Goal: Task Accomplishment & Management: Use online tool/utility

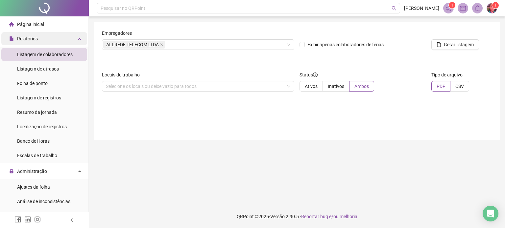
click at [36, 38] on span "Relatórios" at bounding box center [27, 38] width 21 height 5
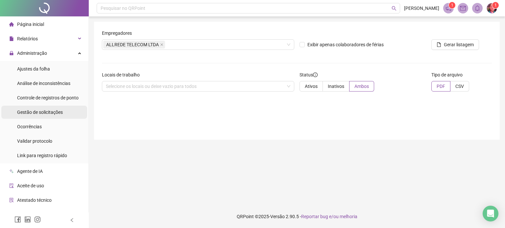
click at [42, 117] on div "Gestão de solicitações" at bounding box center [40, 112] width 46 height 13
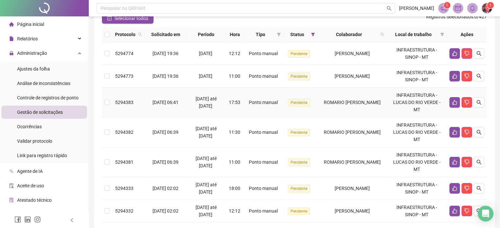
scroll to position [66, 0]
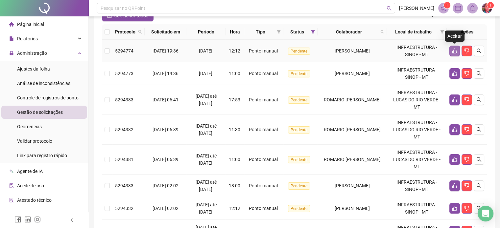
click at [453, 51] on icon "like" at bounding box center [454, 51] width 5 height 5
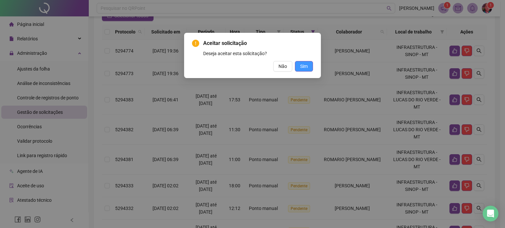
click at [306, 66] on span "Sim" at bounding box center [304, 66] width 8 height 7
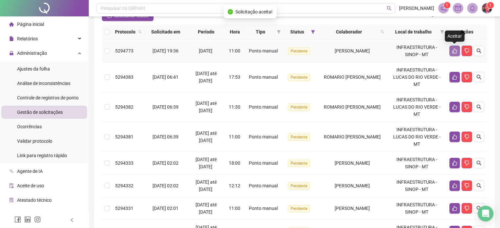
click at [453, 51] on icon "like" at bounding box center [454, 51] width 5 height 5
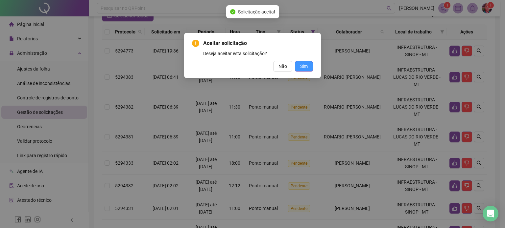
click at [305, 64] on span "Sim" at bounding box center [304, 66] width 8 height 7
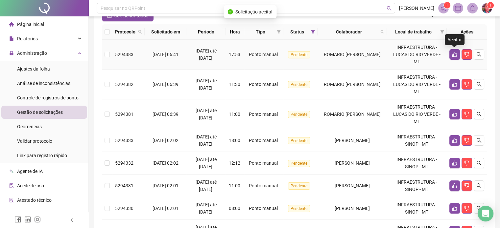
click at [454, 51] on button "button" at bounding box center [454, 54] width 11 height 11
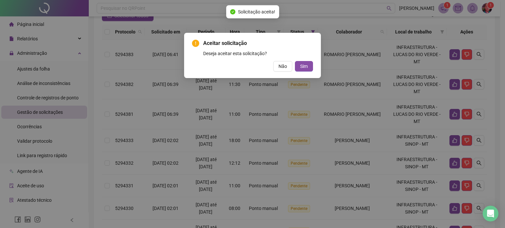
drag, startPoint x: 304, startPoint y: 67, endPoint x: 340, endPoint y: 67, distance: 36.2
click at [304, 67] on span "Sim" at bounding box center [304, 66] width 8 height 7
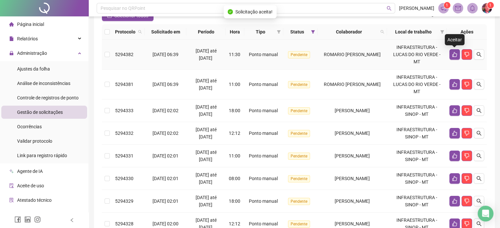
click at [454, 55] on icon "like" at bounding box center [454, 54] width 5 height 5
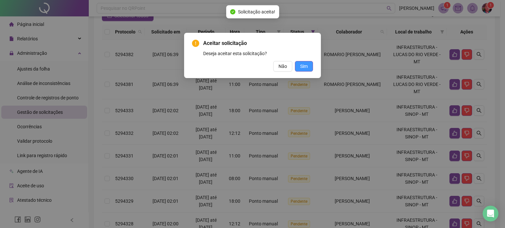
click at [302, 66] on span "Sim" at bounding box center [304, 66] width 8 height 7
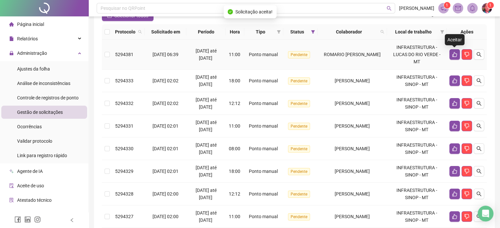
click at [455, 54] on icon "like" at bounding box center [454, 54] width 5 height 5
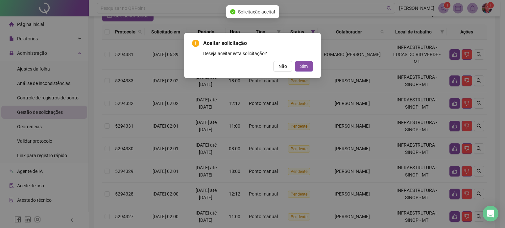
drag, startPoint x: 310, startPoint y: 64, endPoint x: 323, endPoint y: 67, distance: 13.7
click at [309, 64] on button "Sim" at bounding box center [304, 66] width 18 height 11
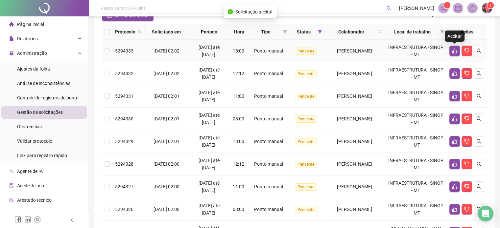
click at [453, 54] on button "button" at bounding box center [454, 51] width 11 height 11
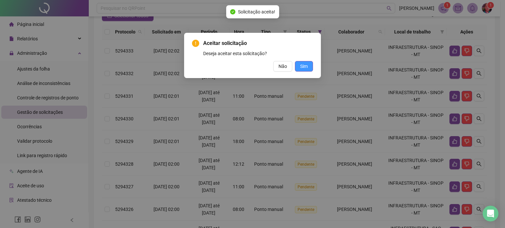
click at [305, 67] on span "Sim" at bounding box center [304, 66] width 8 height 7
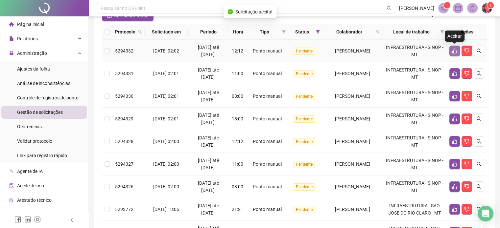
click at [453, 51] on icon "like" at bounding box center [454, 51] width 5 height 5
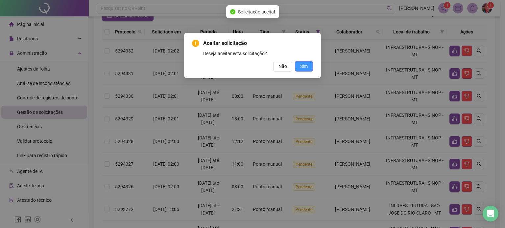
click at [310, 65] on button "Sim" at bounding box center [304, 66] width 18 height 11
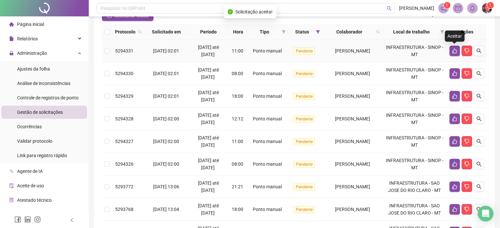
click at [455, 51] on icon "like" at bounding box center [454, 50] width 5 height 5
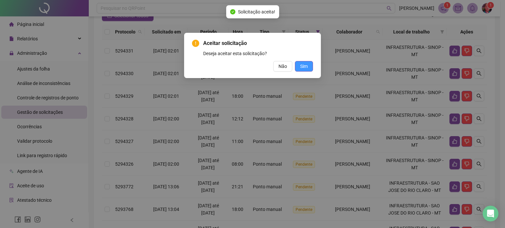
click at [305, 64] on span "Sim" at bounding box center [304, 66] width 8 height 7
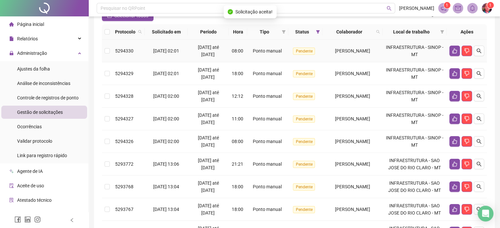
click at [453, 52] on icon "like" at bounding box center [454, 51] width 5 height 5
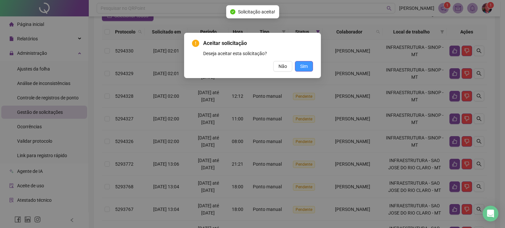
click at [306, 62] on button "Sim" at bounding box center [304, 66] width 18 height 11
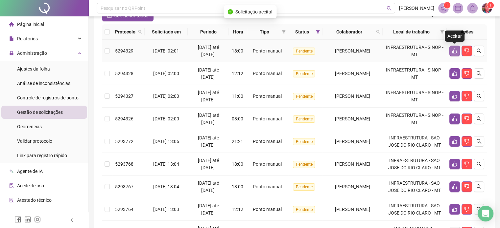
click at [453, 51] on icon "like" at bounding box center [454, 50] width 5 height 5
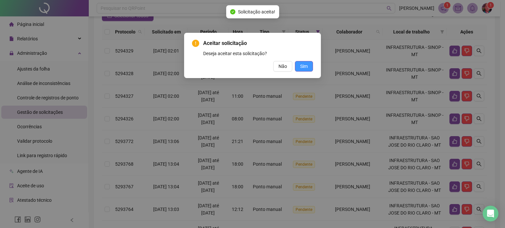
click at [303, 63] on span "Sim" at bounding box center [304, 66] width 8 height 7
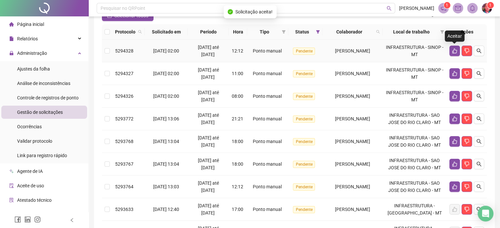
click at [451, 51] on button "button" at bounding box center [454, 51] width 11 height 11
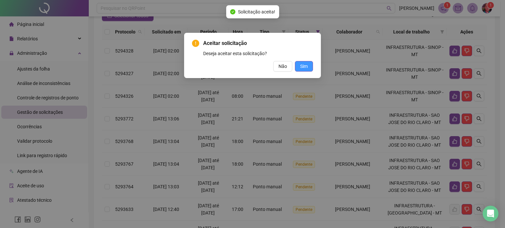
click at [309, 70] on button "Sim" at bounding box center [304, 66] width 18 height 11
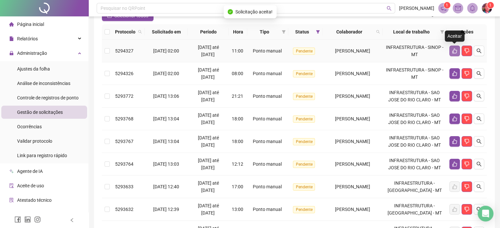
click at [452, 51] on icon "like" at bounding box center [454, 50] width 5 height 5
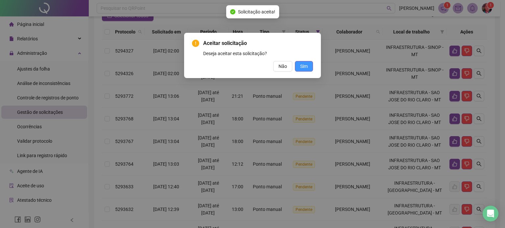
click at [307, 61] on button "Sim" at bounding box center [304, 66] width 18 height 11
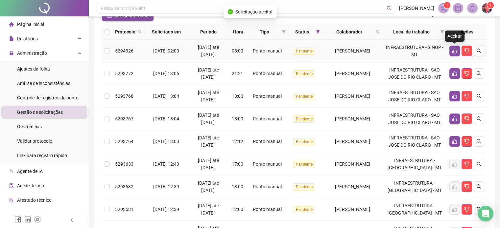
click at [454, 51] on icon "like" at bounding box center [454, 50] width 5 height 5
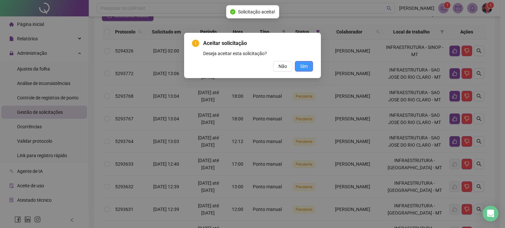
click at [303, 65] on span "Sim" at bounding box center [304, 66] width 8 height 7
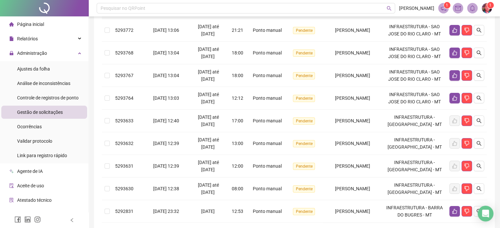
scroll to position [0, 0]
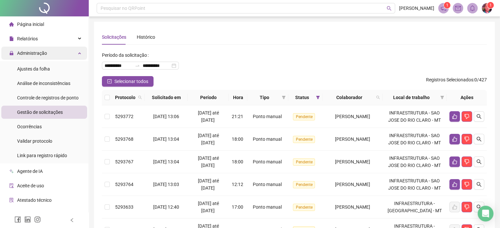
click at [75, 51] on div "Administração" at bounding box center [44, 53] width 86 height 13
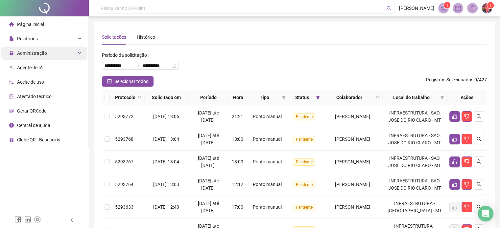
click at [37, 57] on span "Administração" at bounding box center [28, 53] width 38 height 13
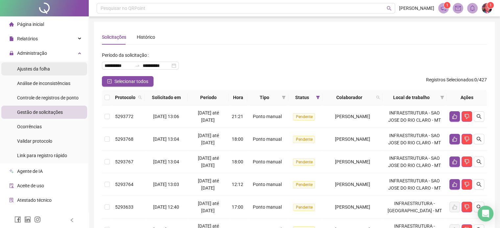
click at [35, 70] on span "Ajustes da folha" at bounding box center [33, 68] width 33 height 5
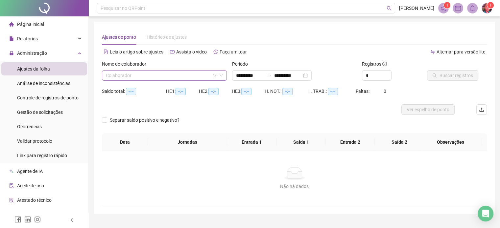
click at [146, 75] on input "search" at bounding box center [161, 76] width 111 height 10
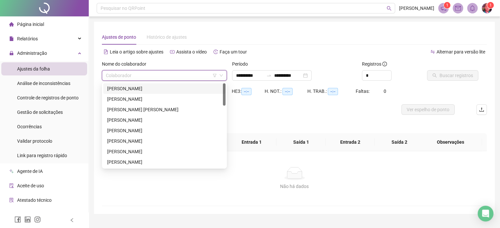
type input "**********"
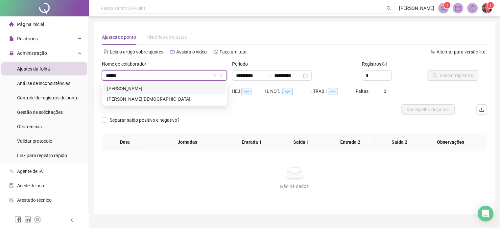
type input "*******"
click at [150, 88] on div "[PERSON_NAME]" at bounding box center [164, 88] width 114 height 7
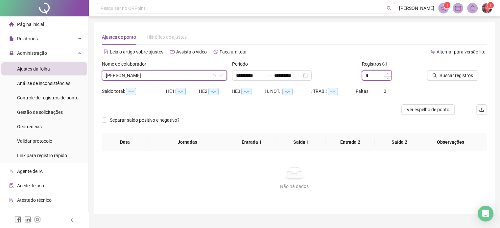
click at [389, 72] on span "Increase Value" at bounding box center [387, 74] width 7 height 6
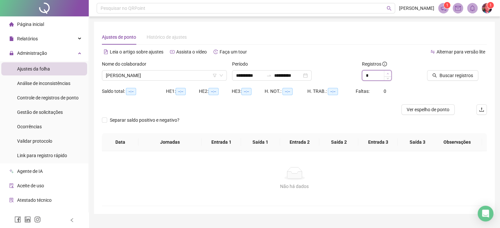
type input "*"
click at [389, 72] on span "Increase Value" at bounding box center [387, 74] width 7 height 6
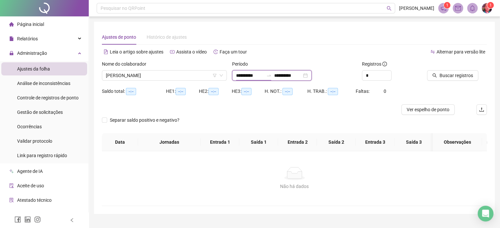
click at [251, 72] on input "**********" at bounding box center [250, 75] width 28 height 7
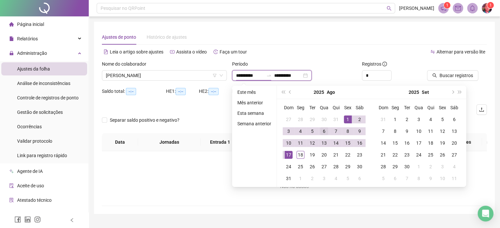
type input "**********"
click at [290, 92] on span "prev-year" at bounding box center [290, 92] width 3 height 3
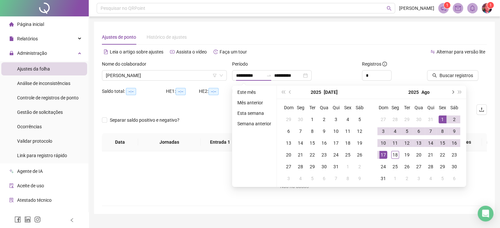
click at [453, 91] on button "next-year" at bounding box center [452, 92] width 7 height 13
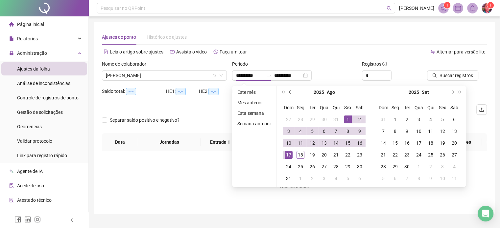
click at [289, 93] on span "prev-year" at bounding box center [290, 92] width 3 height 3
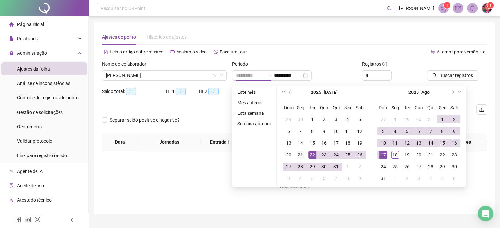
type input "**********"
click at [301, 154] on div "21" at bounding box center [300, 155] width 8 height 8
type input "**********"
click at [396, 155] on div "18" at bounding box center [395, 155] width 8 height 8
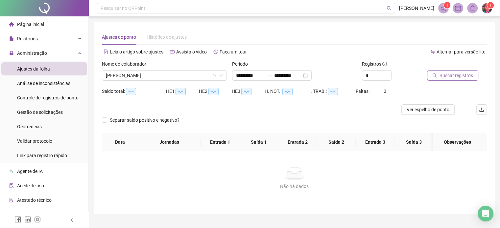
click at [451, 77] on span "Buscar registros" at bounding box center [456, 75] width 34 height 7
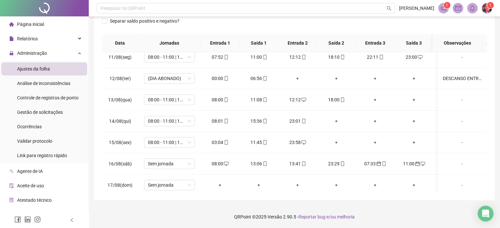
scroll to position [482, 0]
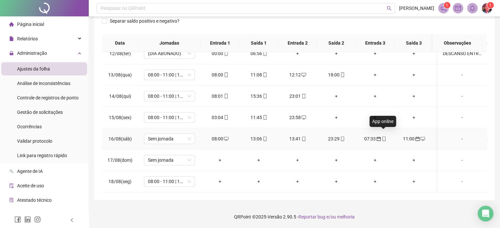
click at [381, 137] on span "mobile" at bounding box center [383, 139] width 5 height 5
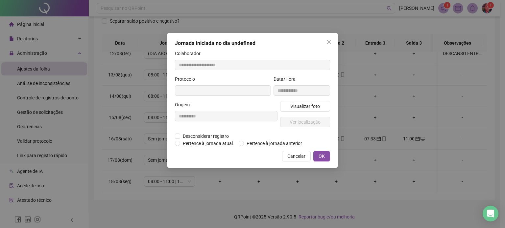
type input "**********"
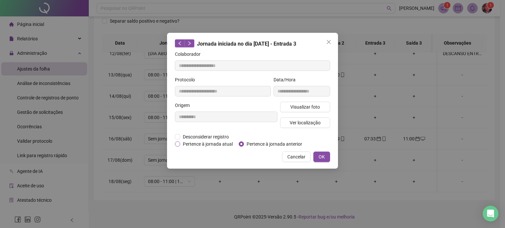
click at [205, 143] on span "Pertence à jornada atual" at bounding box center [207, 144] width 55 height 7
click at [322, 157] on span "OK" at bounding box center [321, 156] width 6 height 7
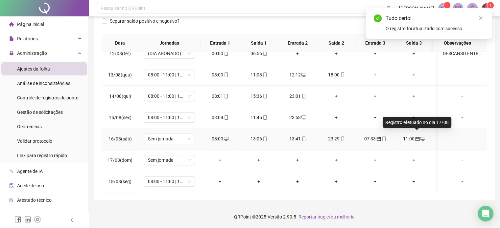
click at [414, 137] on span "calendar" at bounding box center [416, 139] width 5 height 5
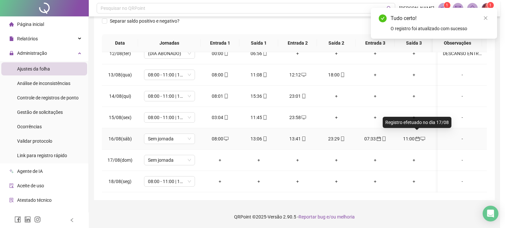
type input "**********"
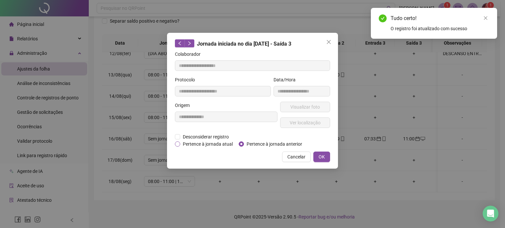
click at [200, 146] on span "Pertence à jornada atual" at bounding box center [207, 144] width 55 height 7
click at [323, 157] on span "OK" at bounding box center [321, 156] width 6 height 7
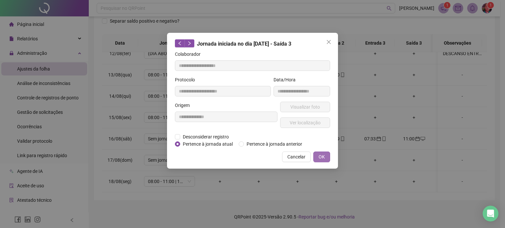
click at [321, 159] on span "OK" at bounding box center [321, 156] width 6 height 7
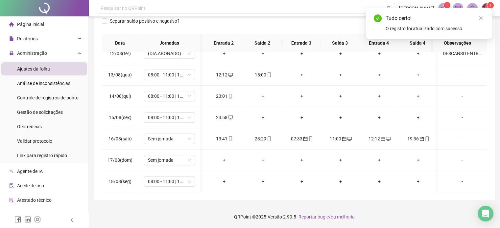
scroll to position [0, 78]
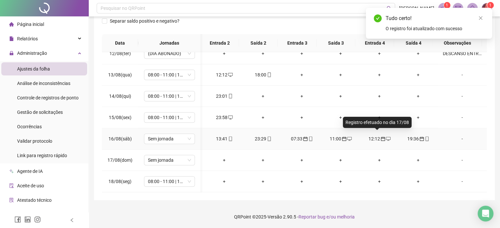
click at [381, 137] on icon "calendar" at bounding box center [383, 139] width 5 height 5
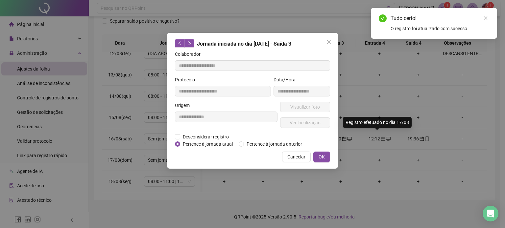
type input "**********"
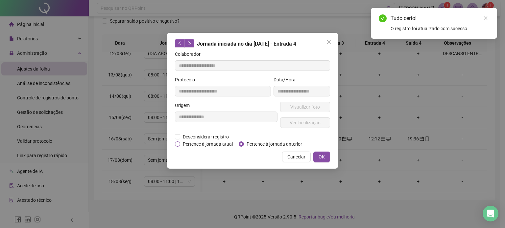
click at [214, 142] on span "Pertence à jornada atual" at bounding box center [207, 144] width 55 height 7
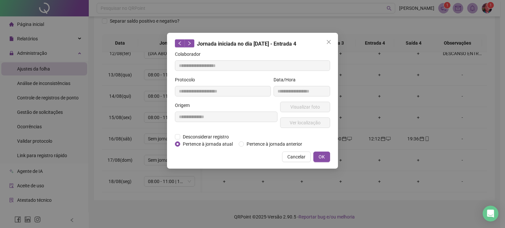
click at [334, 155] on div "**********" at bounding box center [252, 101] width 171 height 136
click at [323, 155] on span "OK" at bounding box center [321, 156] width 6 height 7
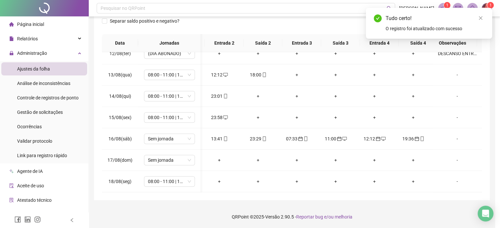
scroll to position [482, 73]
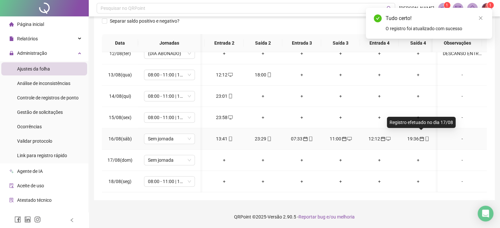
click at [421, 137] on icon "calendar" at bounding box center [421, 139] width 5 height 5
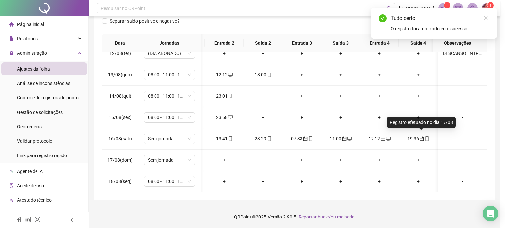
type input "**********"
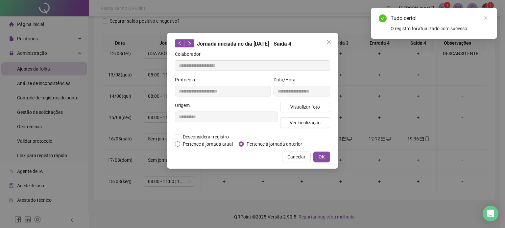
click at [218, 143] on span "Pertence à jornada atual" at bounding box center [207, 144] width 55 height 7
click at [326, 158] on button "OK" at bounding box center [321, 157] width 17 height 11
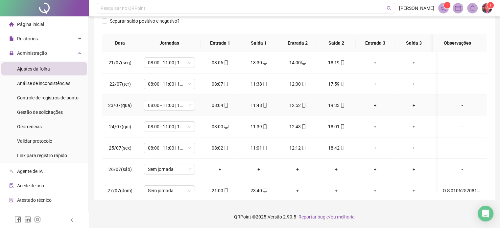
scroll to position [0, 0]
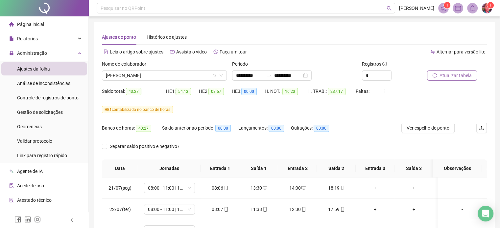
click at [436, 73] on icon "reload" at bounding box center [434, 75] width 5 height 5
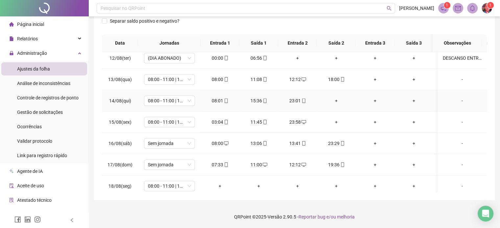
scroll to position [482, 0]
